Goal: Find specific page/section: Find specific page/section

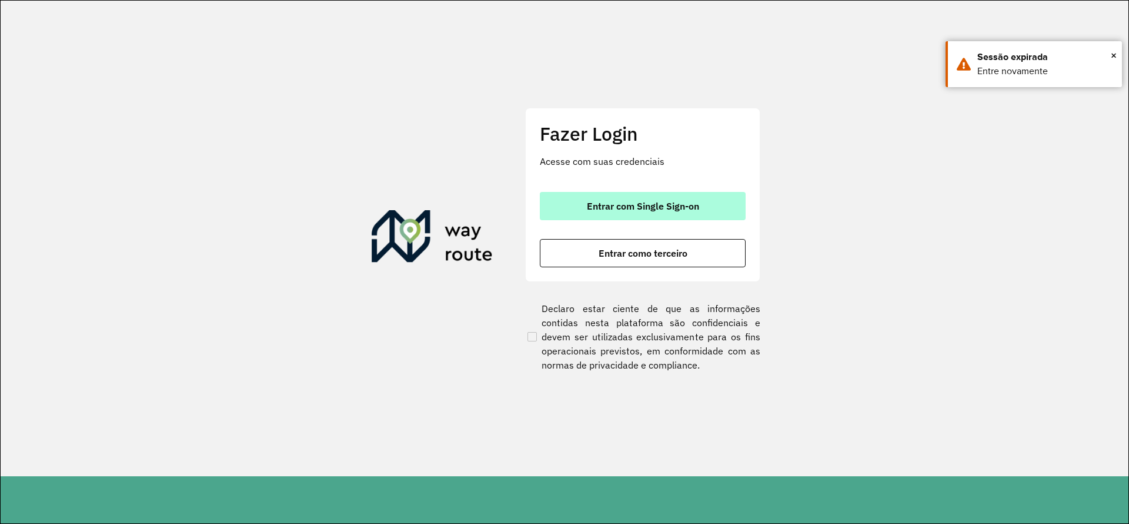
click at [576, 205] on button "Entrar com Single Sign-on" at bounding box center [643, 206] width 206 height 28
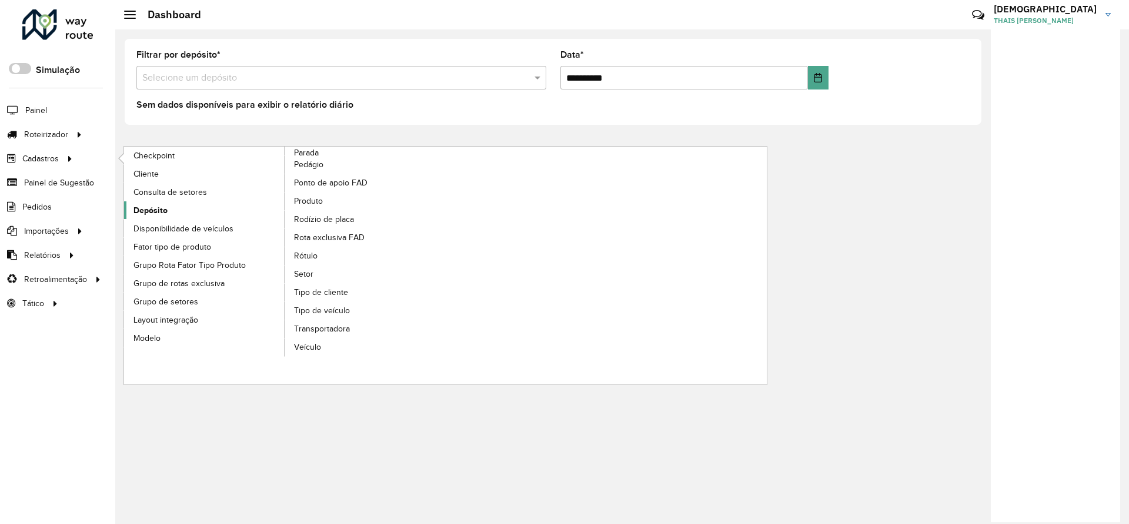
click at [157, 209] on span "Depósito" at bounding box center [151, 210] width 34 height 12
